Goal: Transaction & Acquisition: Purchase product/service

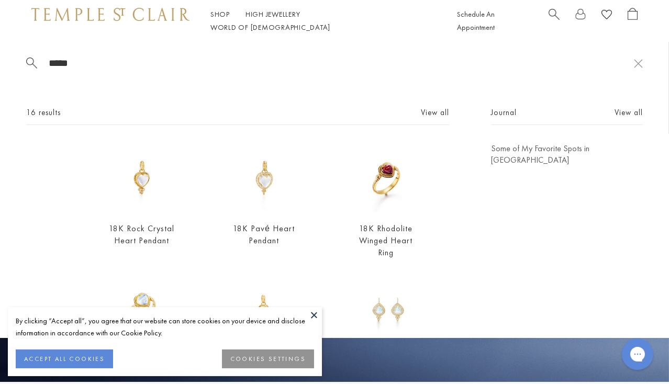
type input "*****"
click at [143, 196] on img at bounding box center [142, 178] width 70 height 70
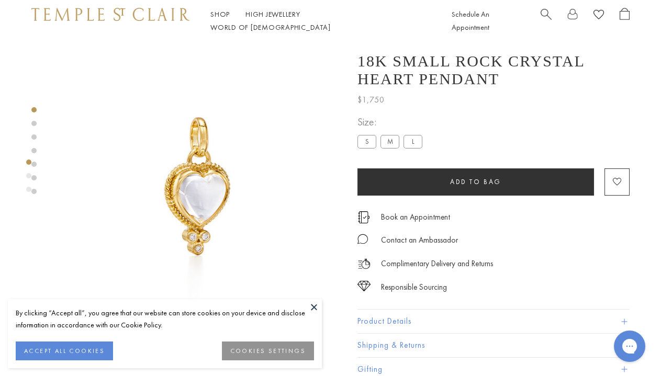
click at [351, 150] on div at bounding box center [186, 193] width 373 height 302
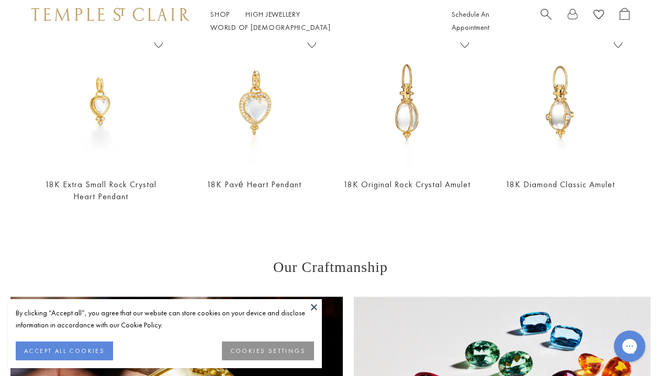
scroll to position [420, 0]
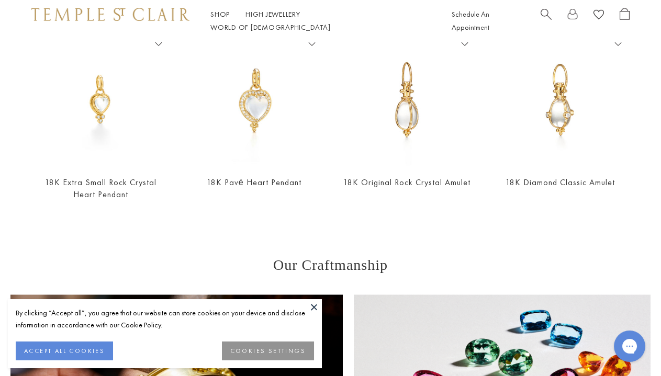
click at [258, 121] on img at bounding box center [254, 100] width 132 height 132
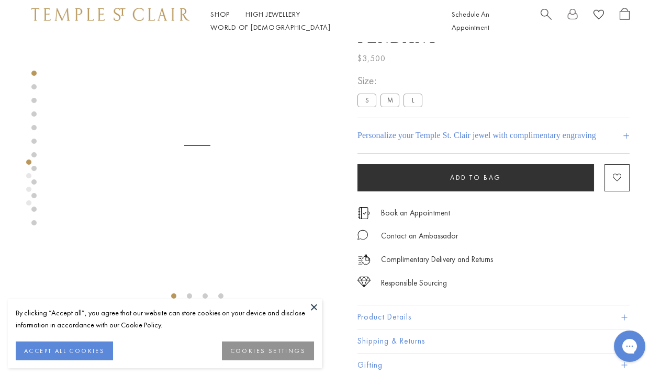
click at [540, 18] on span "Search" at bounding box center [545, 13] width 11 height 11
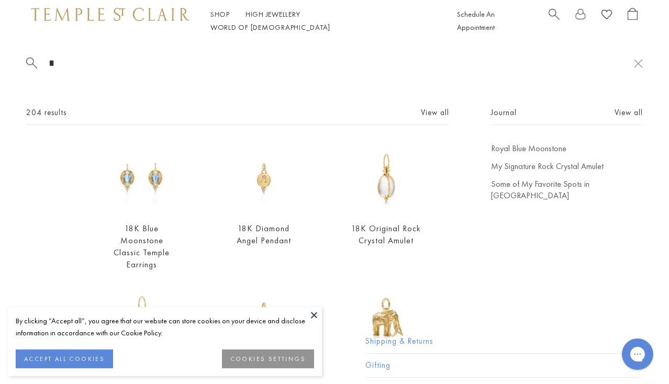
click at [554, 19] on span "Search" at bounding box center [553, 13] width 11 height 11
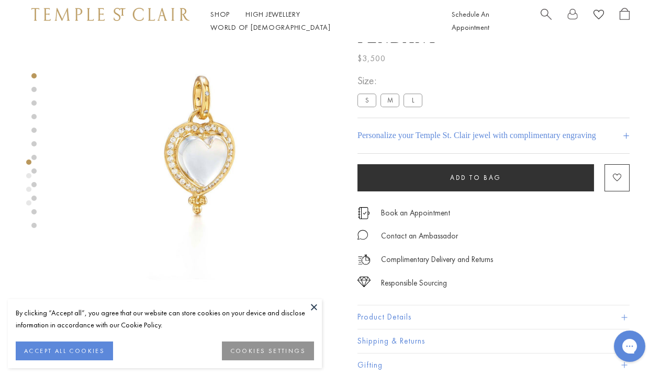
click at [540, 18] on span "Search" at bounding box center [545, 13] width 11 height 11
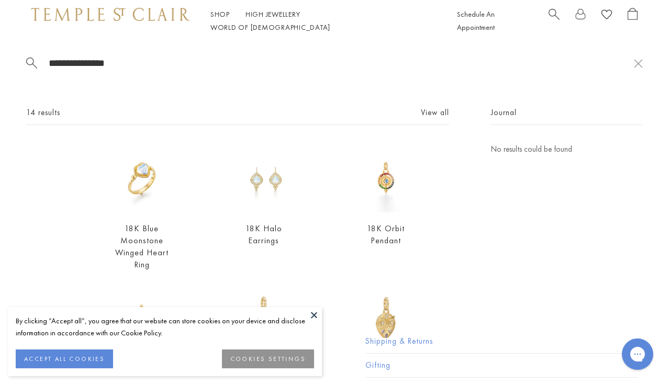
click at [551, 16] on span "Search" at bounding box center [553, 13] width 11 height 11
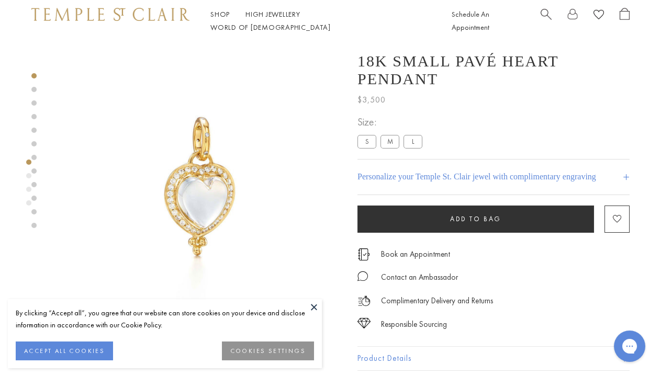
click at [547, 19] on span "Search" at bounding box center [545, 13] width 11 height 11
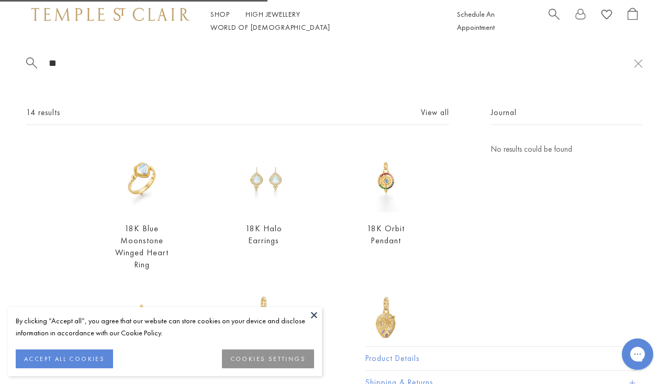
type input "*"
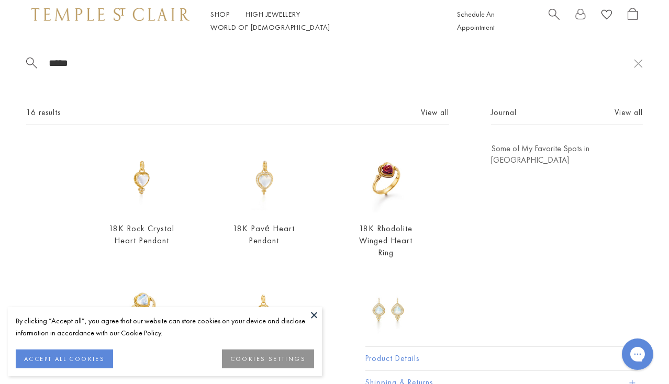
type input "*****"
click at [141, 207] on img at bounding box center [142, 178] width 70 height 70
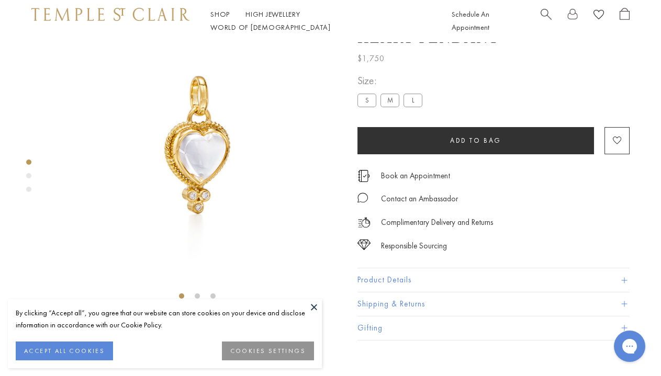
click at [366, 100] on label "S" at bounding box center [366, 100] width 19 height 13
click at [390, 101] on label "M" at bounding box center [389, 100] width 19 height 13
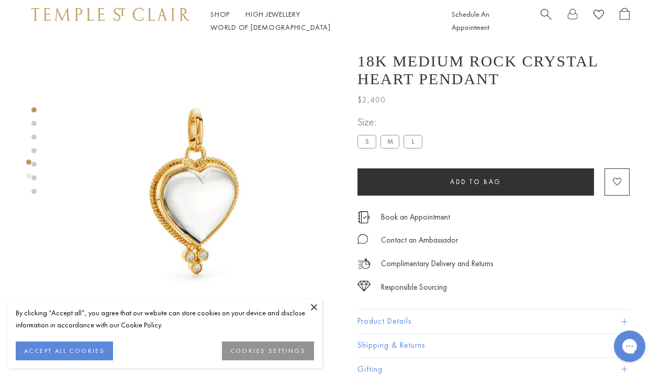
click at [412, 141] on label "L" at bounding box center [412, 141] width 19 height 13
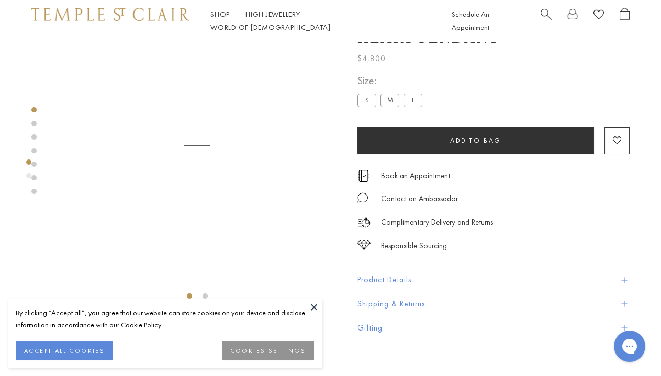
click at [362, 105] on label "S" at bounding box center [366, 100] width 19 height 13
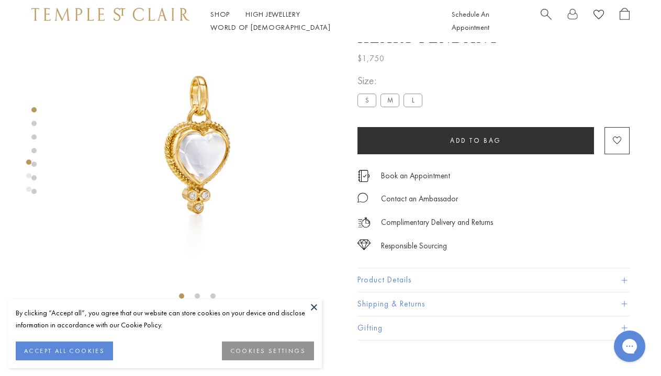
click at [372, 100] on label "S" at bounding box center [366, 100] width 19 height 13
click at [388, 101] on label "M" at bounding box center [389, 100] width 19 height 13
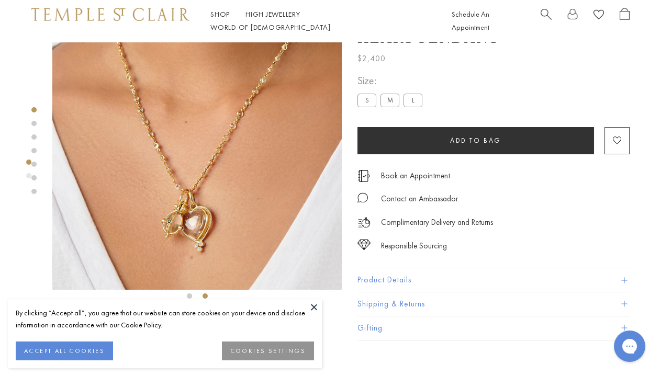
click at [366, 97] on label "S" at bounding box center [366, 100] width 19 height 13
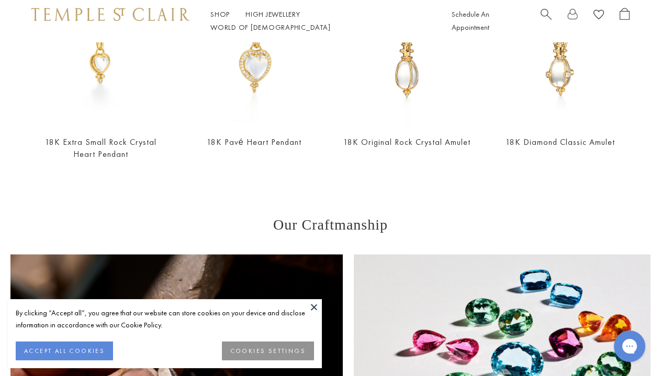
scroll to position [408, 0]
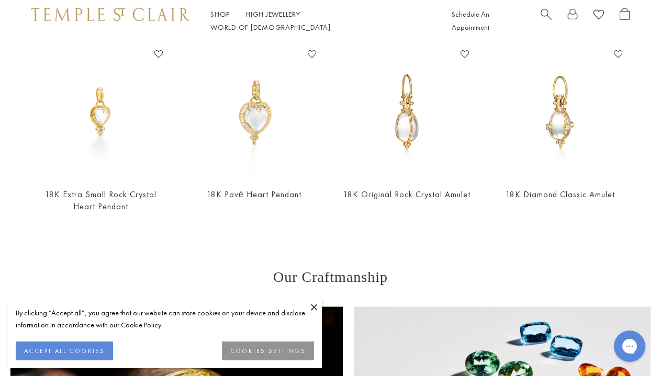
click at [117, 129] on img at bounding box center [101, 112] width 132 height 132
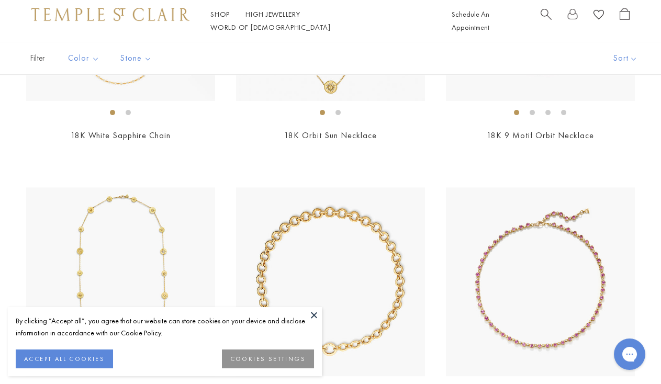
scroll to position [1413, 0]
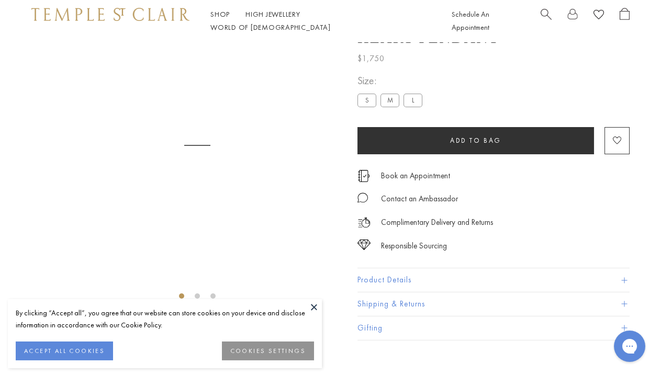
scroll to position [408, 0]
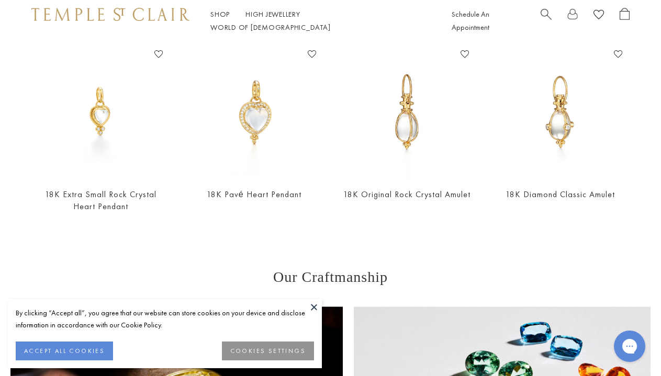
click at [121, 145] on img at bounding box center [101, 112] width 132 height 132
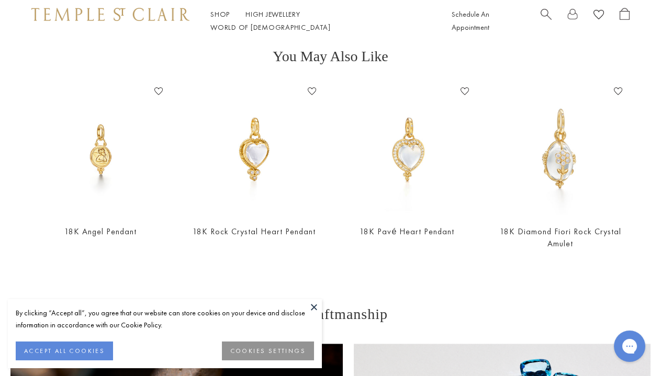
scroll to position [628, 0]
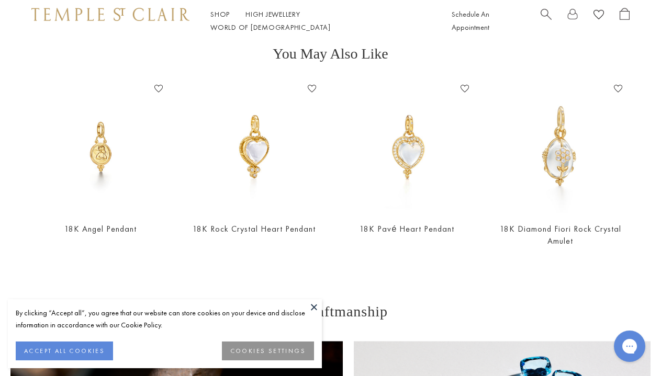
click at [269, 172] on img at bounding box center [254, 147] width 132 height 132
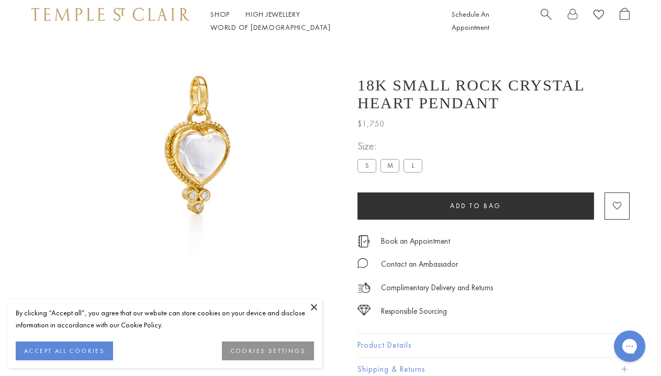
scroll to position [41, 0]
